Goal: Task Accomplishment & Management: Manage account settings

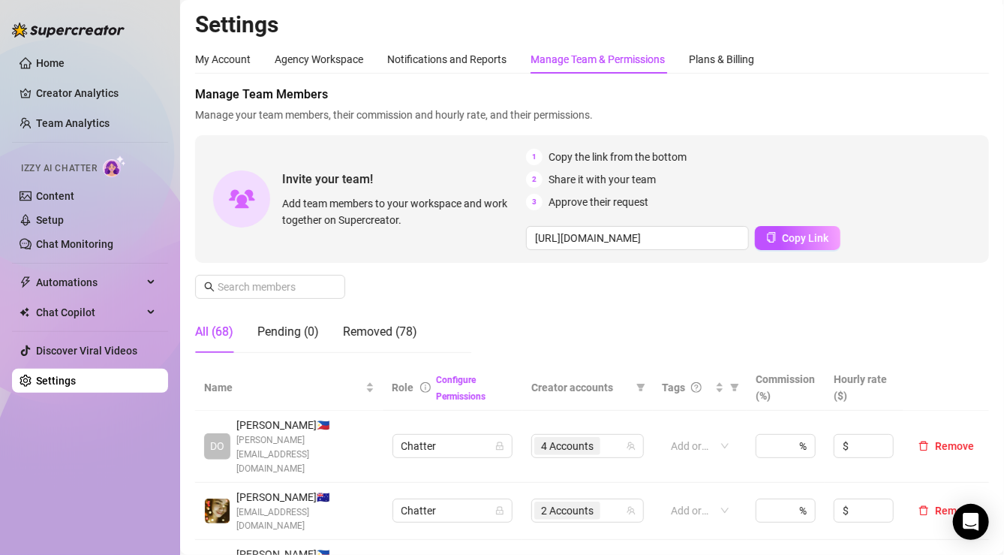
click at [946, 48] on div "My Account Agency Workspace Notifications and Reports Manage Team & Permissions…" at bounding box center [592, 59] width 794 height 29
click at [108, 517] on div "Home Creator Analytics Team Analytics Izzy AI Chatter Content Setup Chat Monito…" at bounding box center [90, 270] width 156 height 541
click at [955, 33] on h2 "Settings" at bounding box center [592, 25] width 794 height 29
click at [106, 529] on div "Home Creator Analytics Team Analytics Izzy AI Chatter Content Setup Chat Monito…" at bounding box center [90, 270] width 156 height 541
click at [963, 60] on div "My Account Agency Workspace Notifications and Reports Manage Team & Permissions…" at bounding box center [592, 59] width 794 height 29
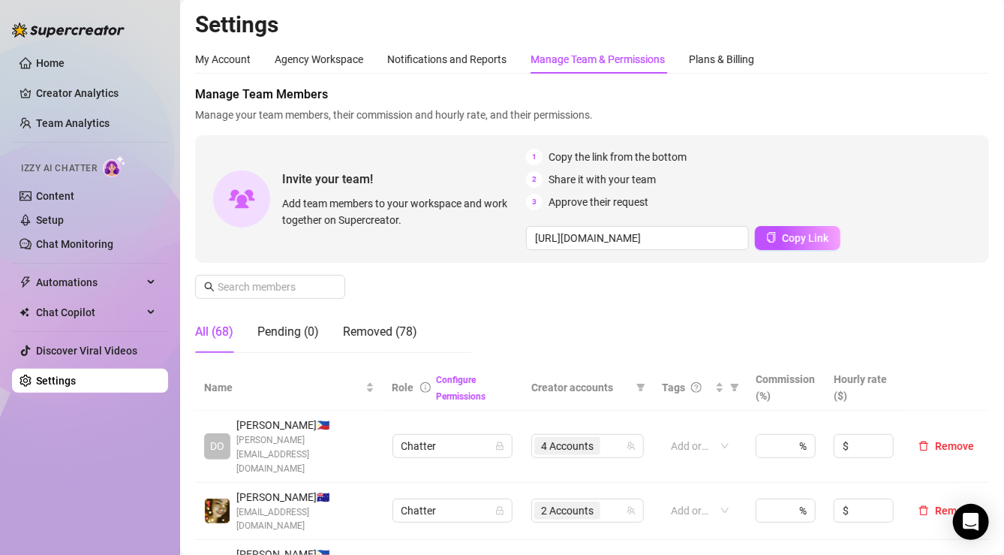
click at [66, 523] on div "Home Creator Analytics Team Analytics Izzy AI Chatter Content Setup Chat Monito…" at bounding box center [90, 270] width 156 height 541
click at [143, 520] on div "Home Creator Analytics Team Analytics Izzy AI Chatter Content Setup Chat Monito…" at bounding box center [90, 270] width 156 height 541
click at [49, 531] on div "Home Creator Analytics Team Analytics Izzy AI Chatter Content Setup Chat Monito…" at bounding box center [90, 270] width 156 height 541
click at [116, 522] on div "Home Creator Analytics Team Analytics Izzy AI Chatter Content Setup Chat Monito…" at bounding box center [90, 270] width 156 height 541
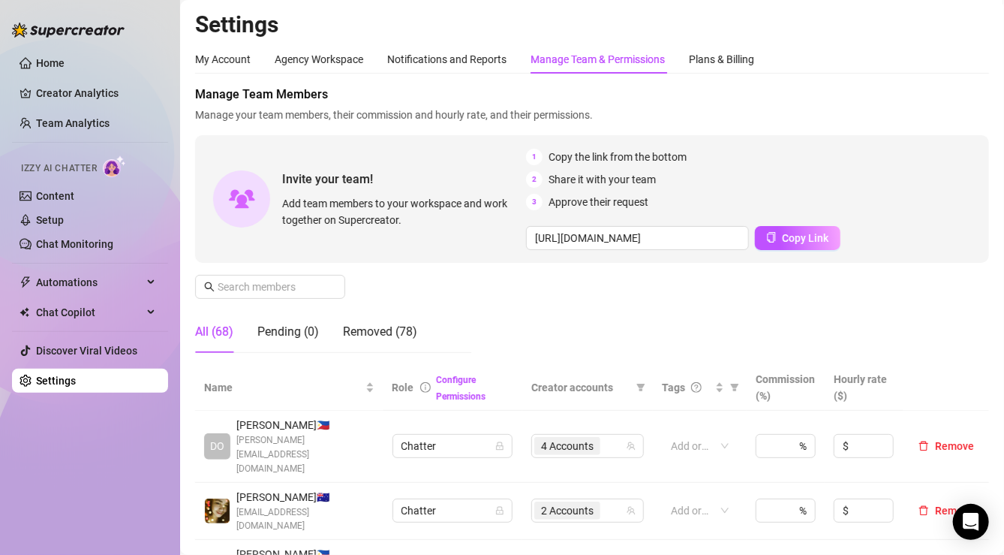
click at [154, 535] on div "Home Creator Analytics Team Analytics Izzy AI Chatter Content Setup Chat Monito…" at bounding box center [90, 270] width 156 height 541
